Goal: Check status: Check status

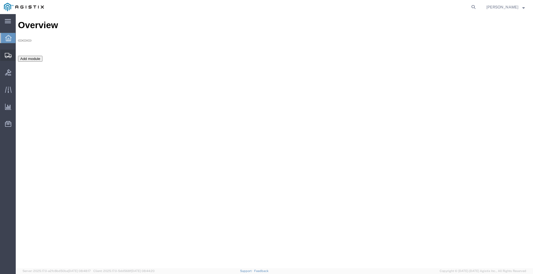
click at [4, 57] on div at bounding box center [8, 54] width 16 height 11
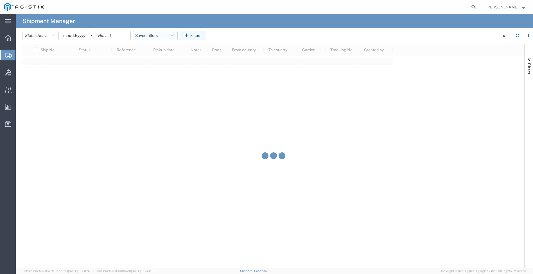
click at [164, 36] on button "Saved filters" at bounding box center [155, 35] width 45 height 9
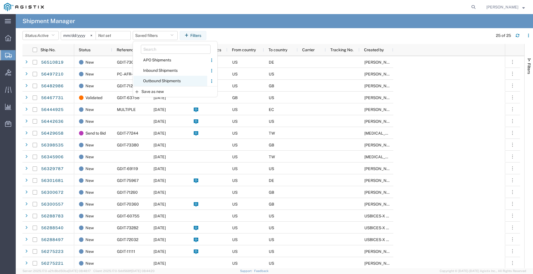
click at [159, 81] on span "Outbound Shipments" at bounding box center [171, 81] width 74 height 10
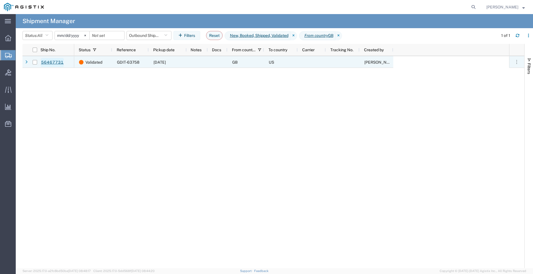
click at [55, 62] on link "56467731" at bounding box center [52, 62] width 23 height 9
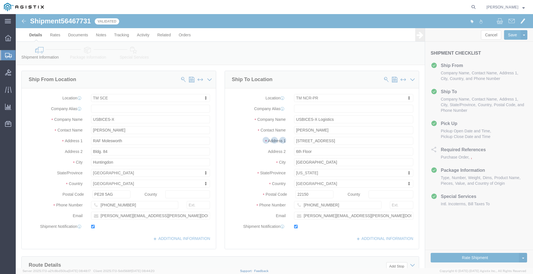
select select "34240"
select select "51996"
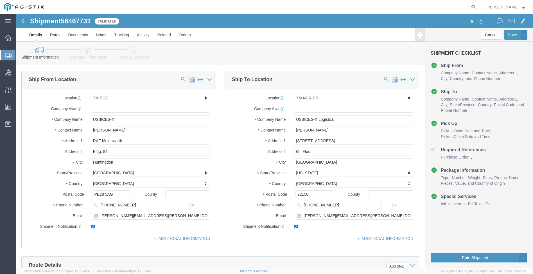
click icon
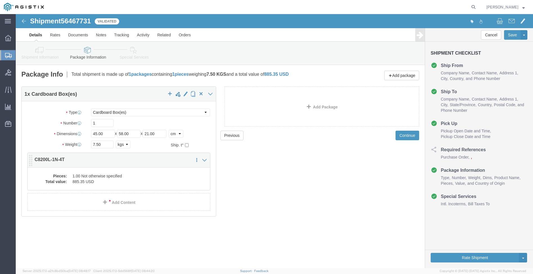
click dd "885.35 USD"
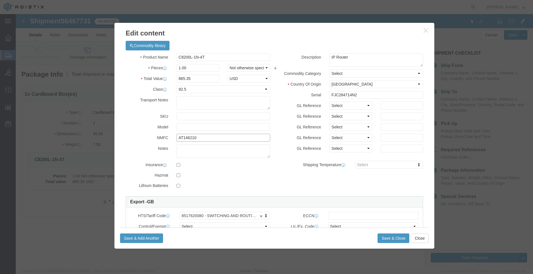
click input "AT146210"
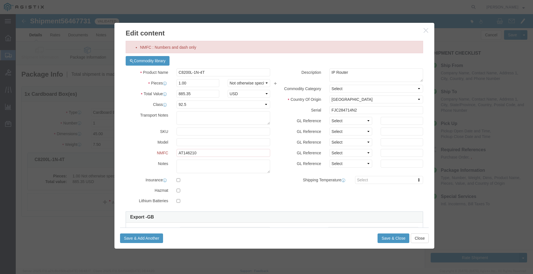
click icon "button"
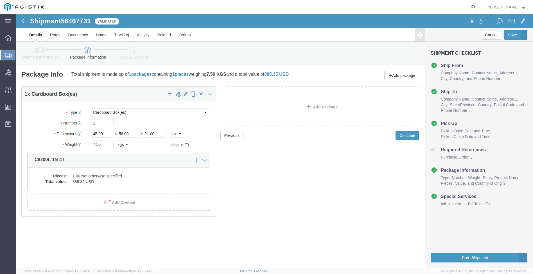
click icon
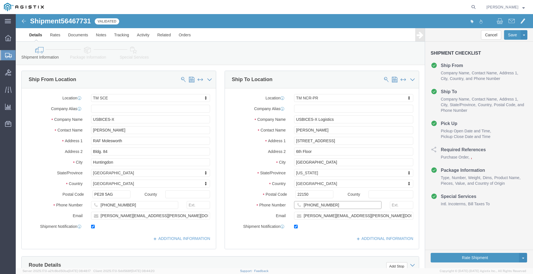
drag, startPoint x: 316, startPoint y: 190, endPoint x: 276, endPoint y: 188, distance: 40.6
click div "[PHONE_NUMBER]"
drag, startPoint x: 315, startPoint y: 129, endPoint x: 258, endPoint y: 133, distance: 57.2
click div "Location TM NCR-PR My Profile Location Master Location [GEOGRAPHIC_DATA] TM [GE…"
drag, startPoint x: 294, startPoint y: 136, endPoint x: 263, endPoint y: 137, distance: 31.0
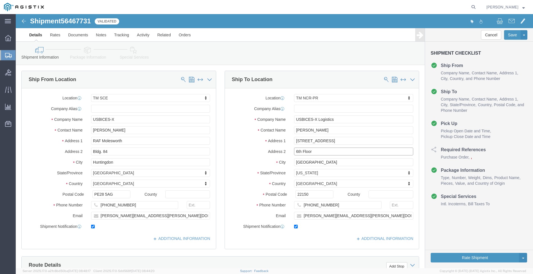
click div "Address 2 6th Floor"
drag, startPoint x: 296, startPoint y: 181, endPoint x: 246, endPoint y: 177, distance: 50.5
click div "Postal Code 22150"
